Goal: Transaction & Acquisition: Purchase product/service

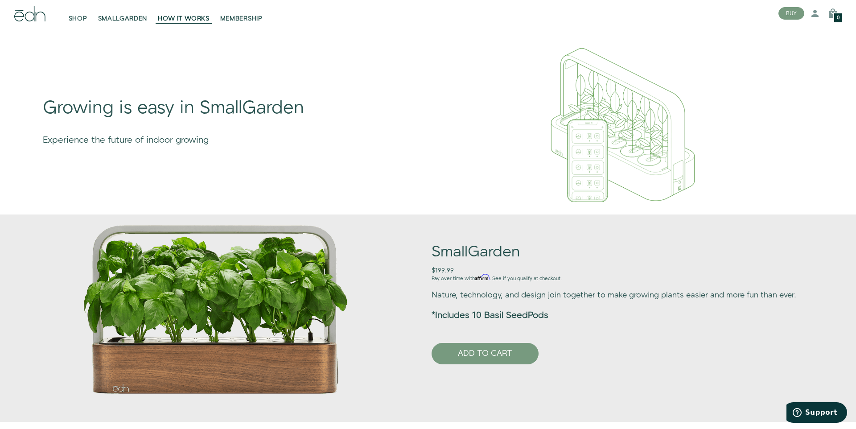
scroll to position [610, 0]
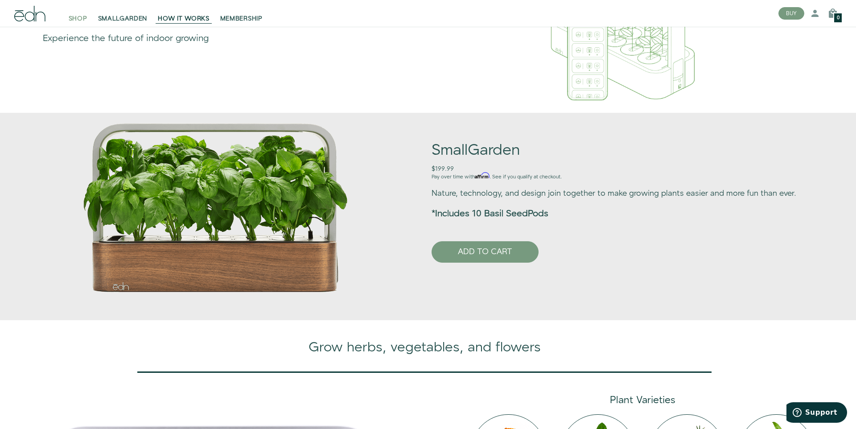
click at [78, 17] on span "SHOP" at bounding box center [78, 18] width 19 height 9
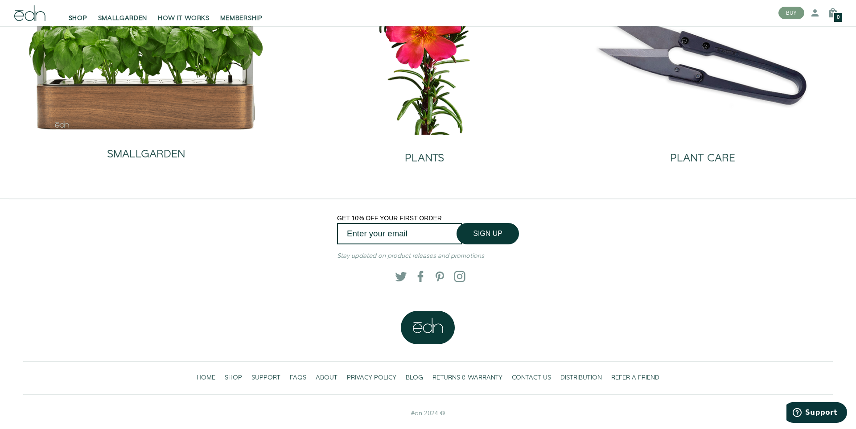
scroll to position [110, 0]
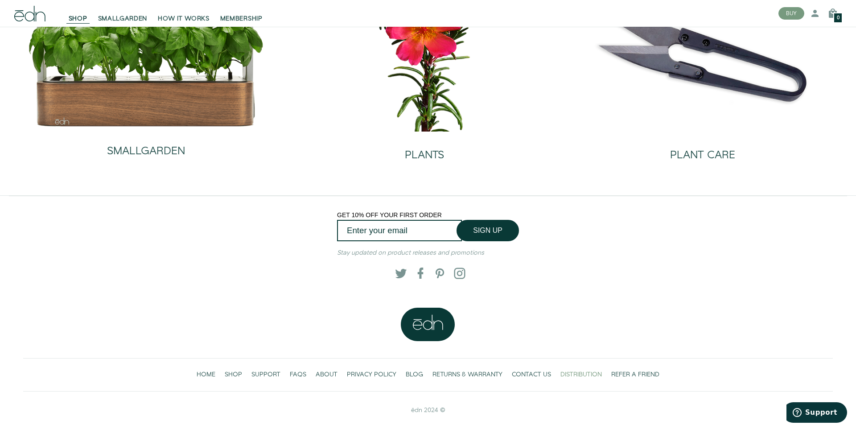
click at [582, 374] on span "DISTRIBUTION" at bounding box center [581, 374] width 41 height 9
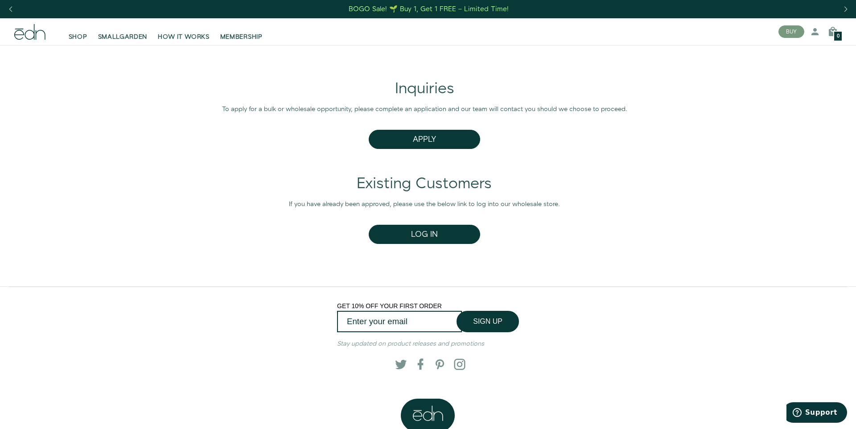
scroll to position [91, 0]
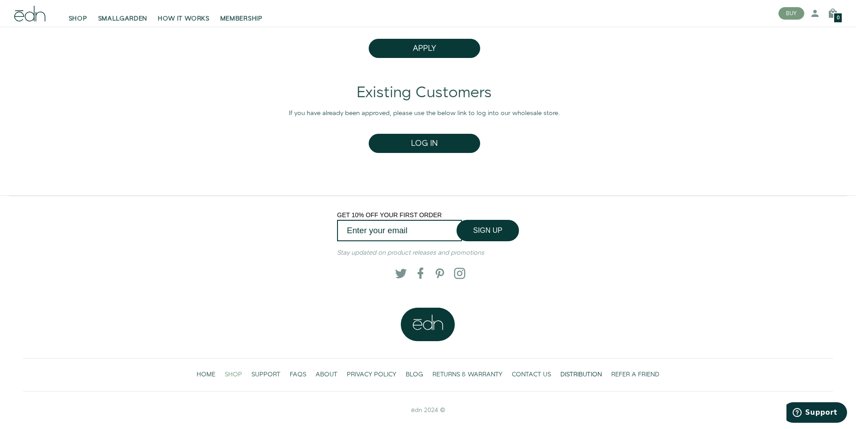
click at [233, 374] on span "SHOP" at bounding box center [233, 374] width 17 height 9
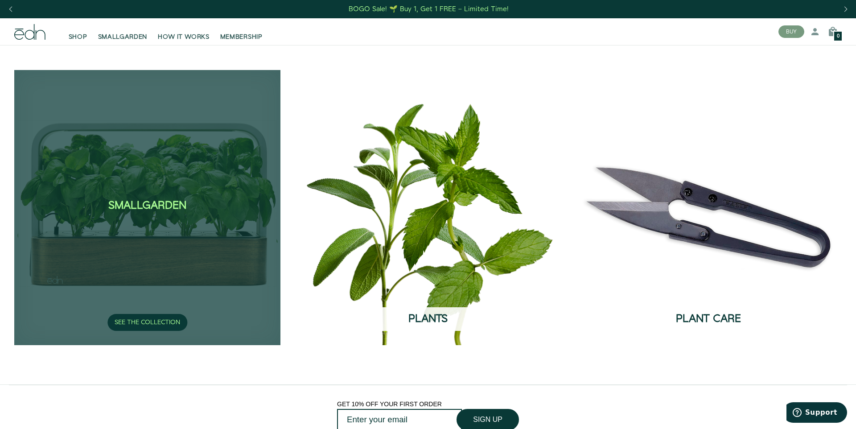
click at [180, 187] on div "SmallGarden SEE THE COLLECTION" at bounding box center [147, 207] width 266 height 275
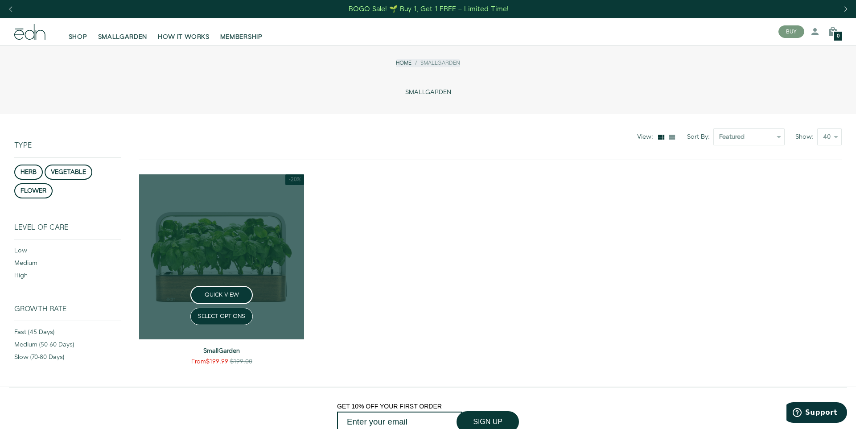
click at [234, 242] on link at bounding box center [221, 256] width 165 height 165
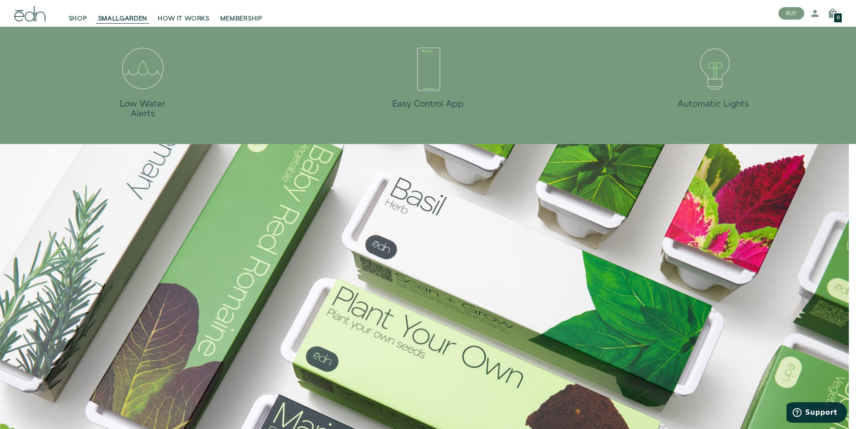
scroll to position [173, 0]
